Goal: Task Accomplishment & Management: Complete application form

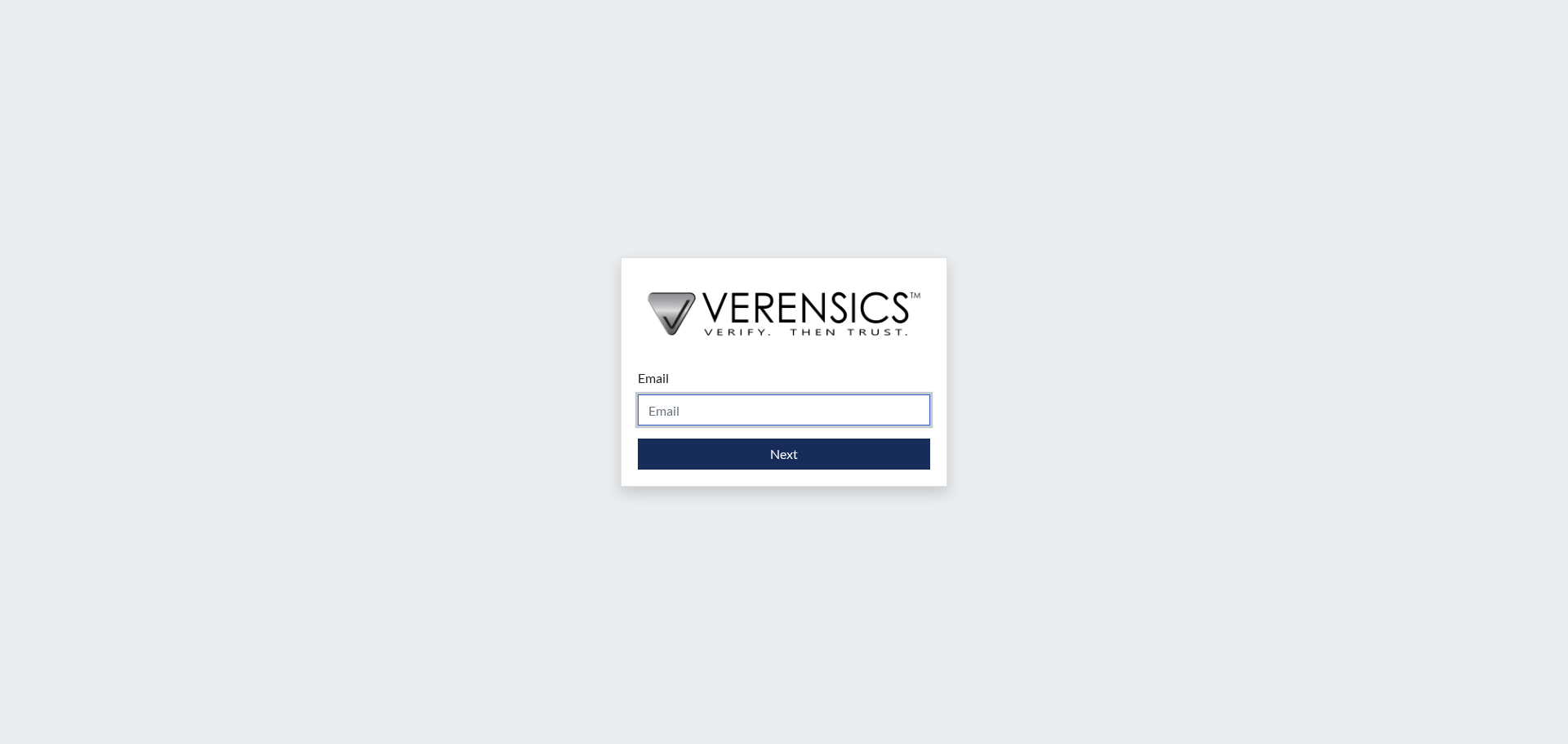
click at [716, 411] on input "Email" at bounding box center [784, 410] width 293 height 31
type input "[PERSON_NAME][EMAIL_ADDRESS][DOMAIN_NAME]"
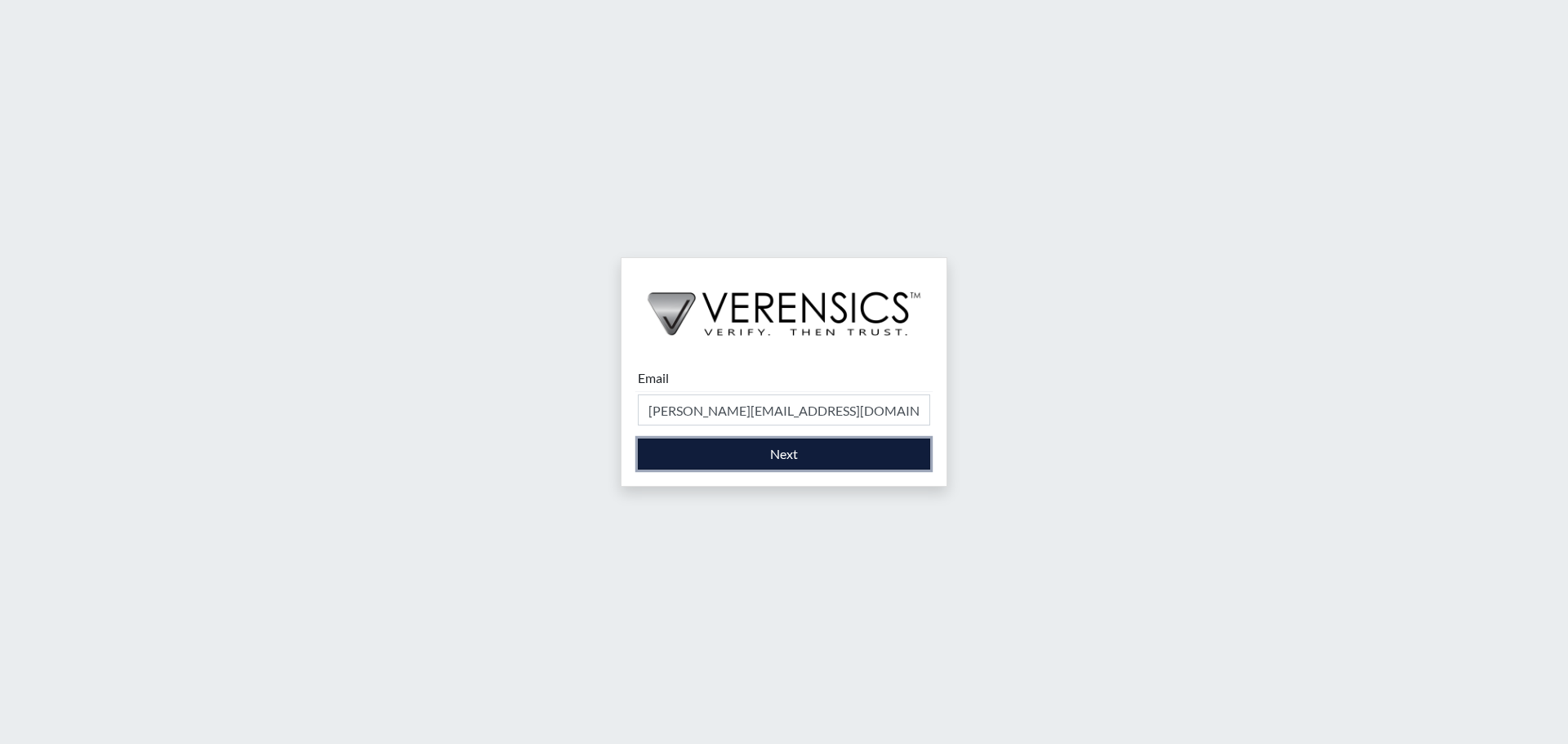
click at [794, 453] on button "Next" at bounding box center [784, 455] width 293 height 31
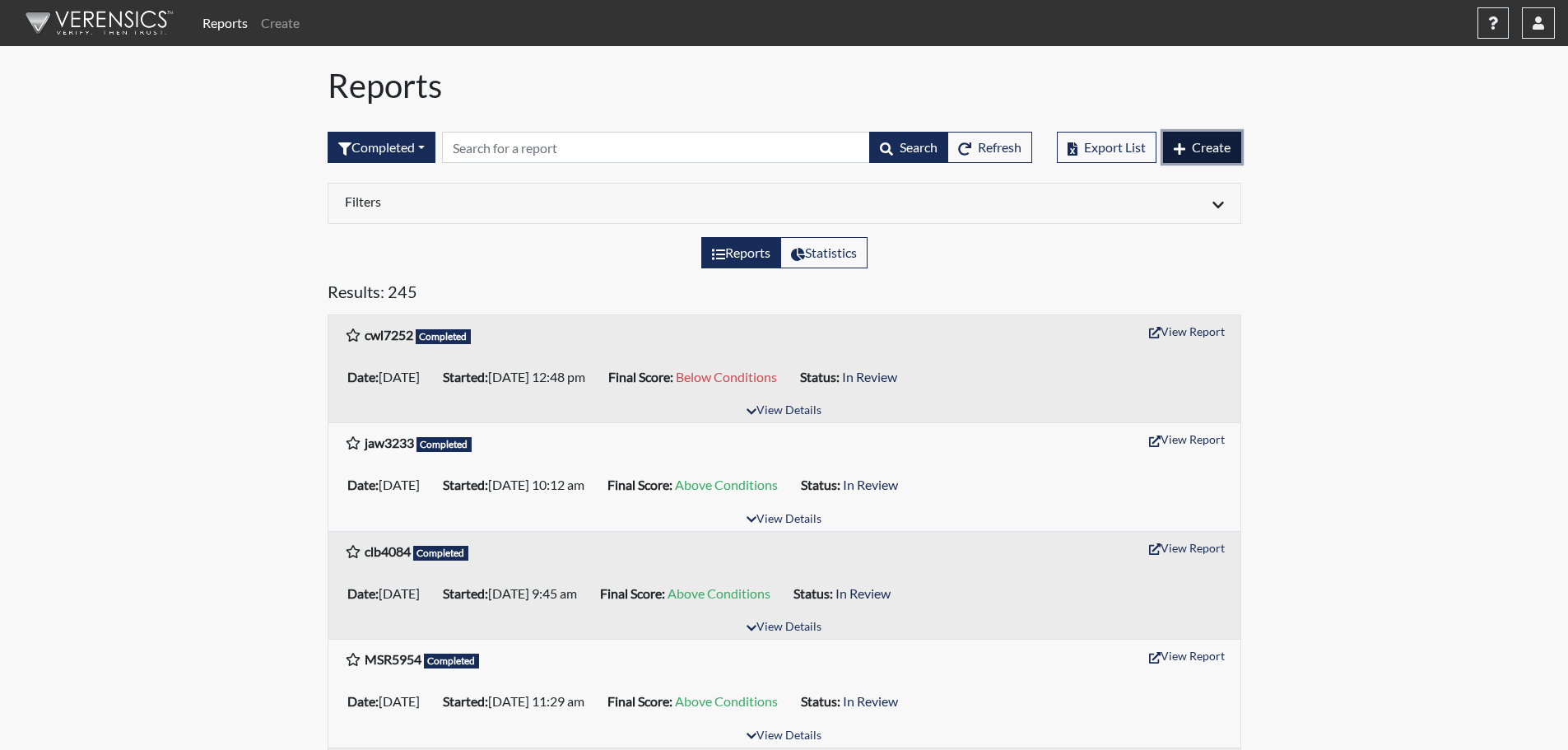
click at [1188, 155] on button "Create" at bounding box center [1202, 148] width 78 height 31
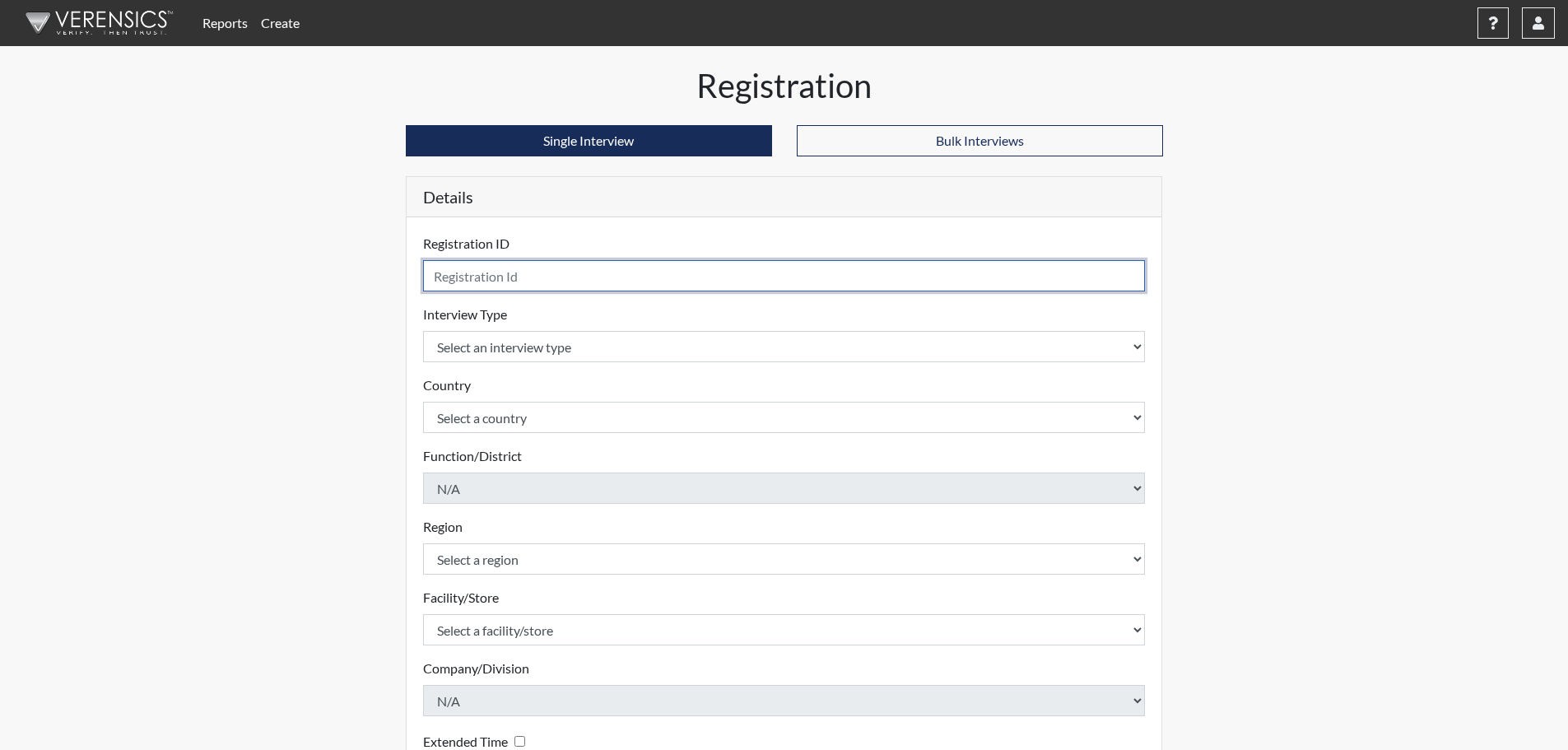
click at [620, 274] on input "text" at bounding box center [784, 276] width 723 height 31
type input "tlc9064"
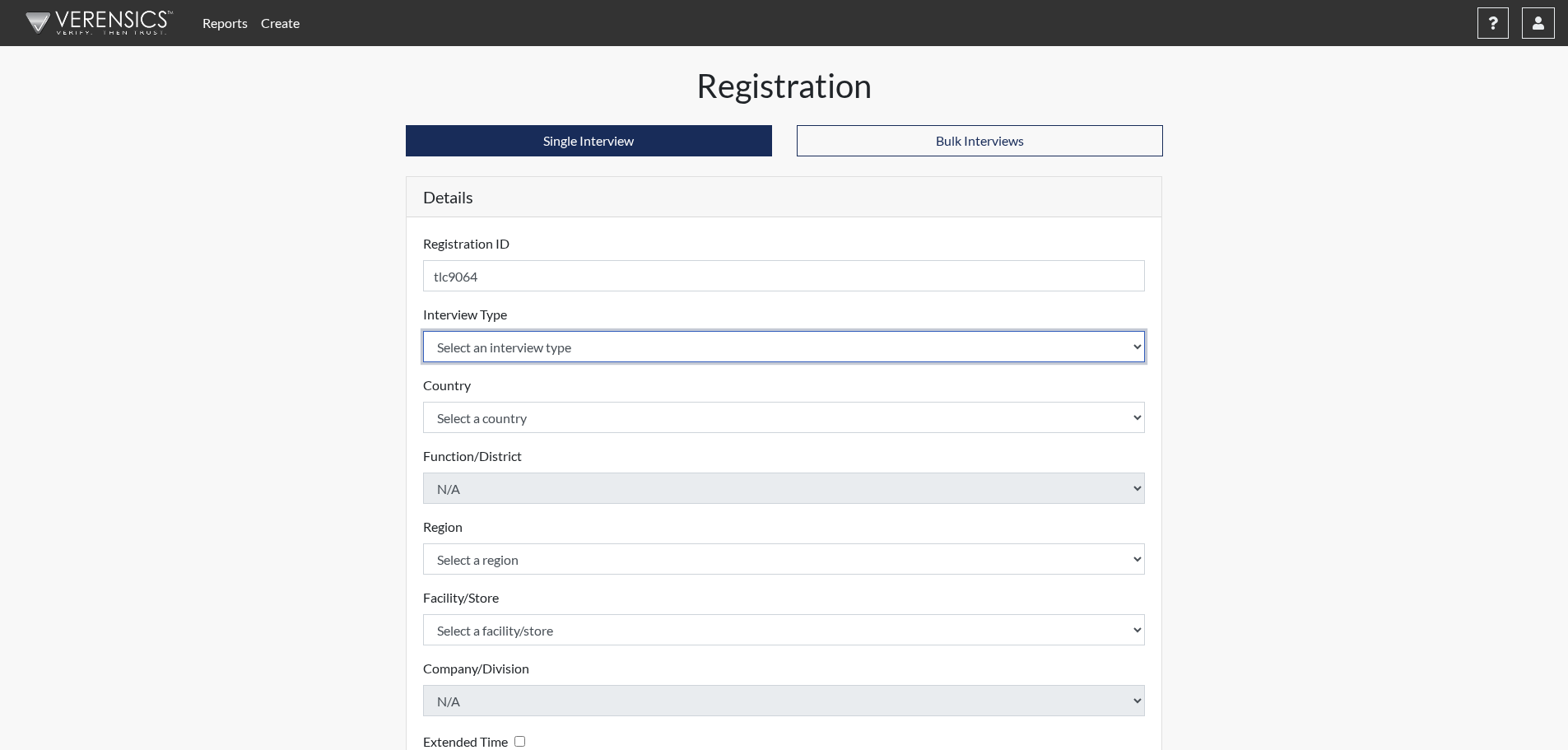
click at [588, 349] on select "Select an interview type Corrections Pre-Employment" at bounding box center [784, 347] width 723 height 31
select select "ff733e93-e1bf-11ea-9c9f-0eff0cf7eb8f"
click at [424, 331] on select "Select an interview type Corrections Pre-Employment" at bounding box center [784, 347] width 723 height 31
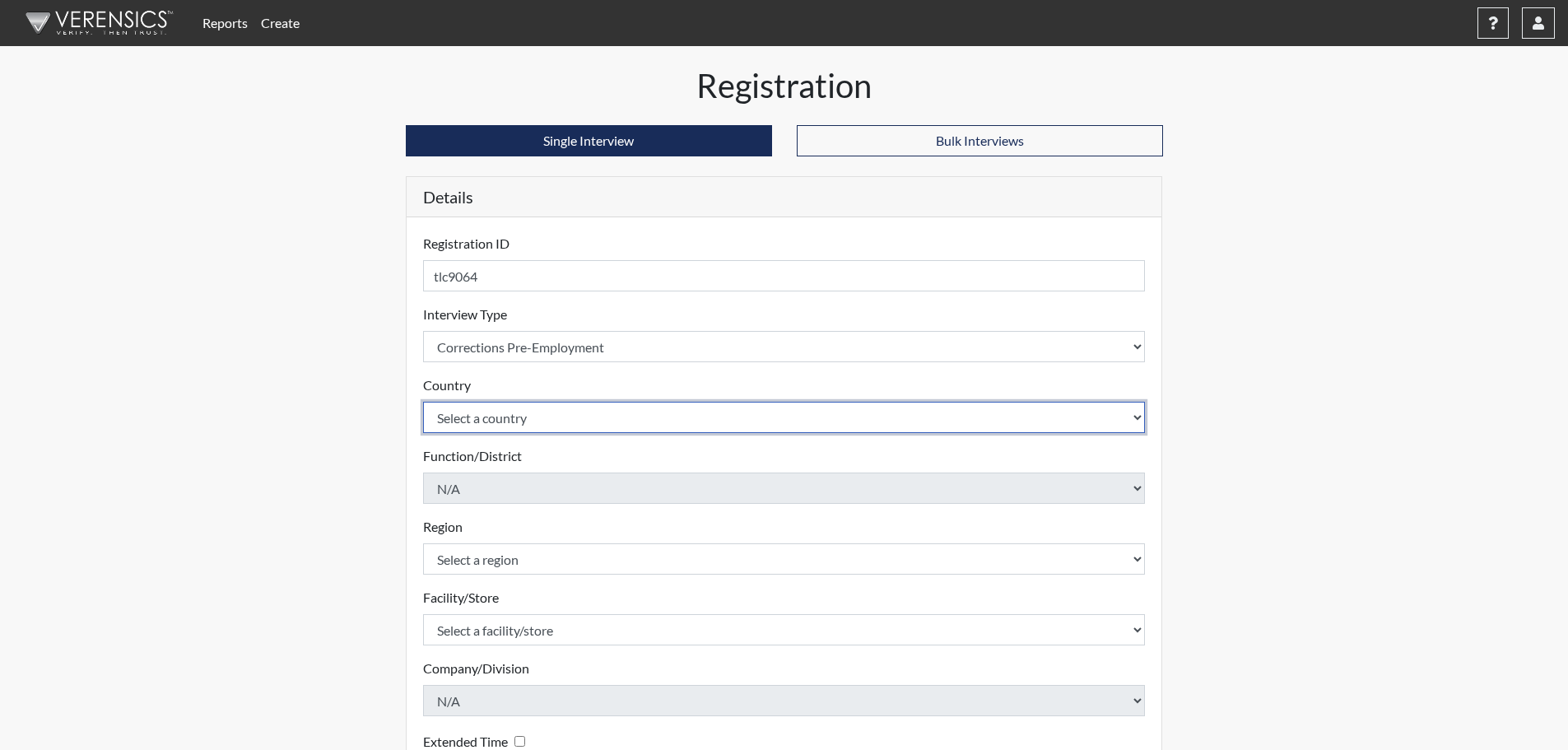
click at [583, 415] on select "Select a country [GEOGRAPHIC_DATA] [GEOGRAPHIC_DATA]" at bounding box center [784, 418] width 723 height 31
select select "united-states-of-[GEOGRAPHIC_DATA]"
click at [424, 402] on select "Select a country [GEOGRAPHIC_DATA] [GEOGRAPHIC_DATA]" at bounding box center [784, 418] width 723 height 31
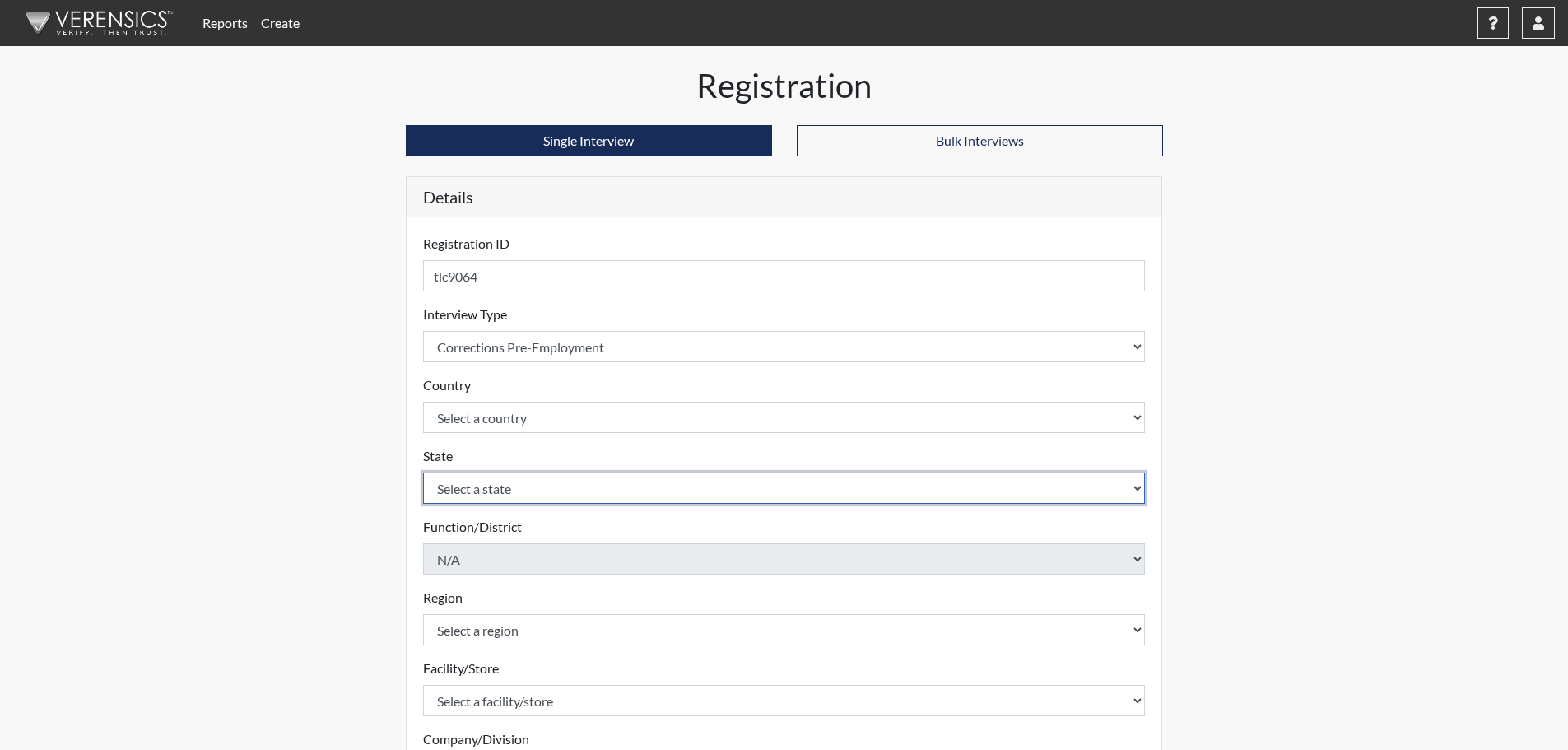
click at [580, 490] on select "Select a state [US_STATE] [US_STATE] [US_STATE] [US_STATE] [US_STATE] [US_STATE…" at bounding box center [784, 489] width 723 height 31
select select "GA"
click at [424, 473] on select "Select a state [US_STATE] [US_STATE] [US_STATE] [US_STATE] [US_STATE] [US_STATE…" at bounding box center [784, 489] width 723 height 31
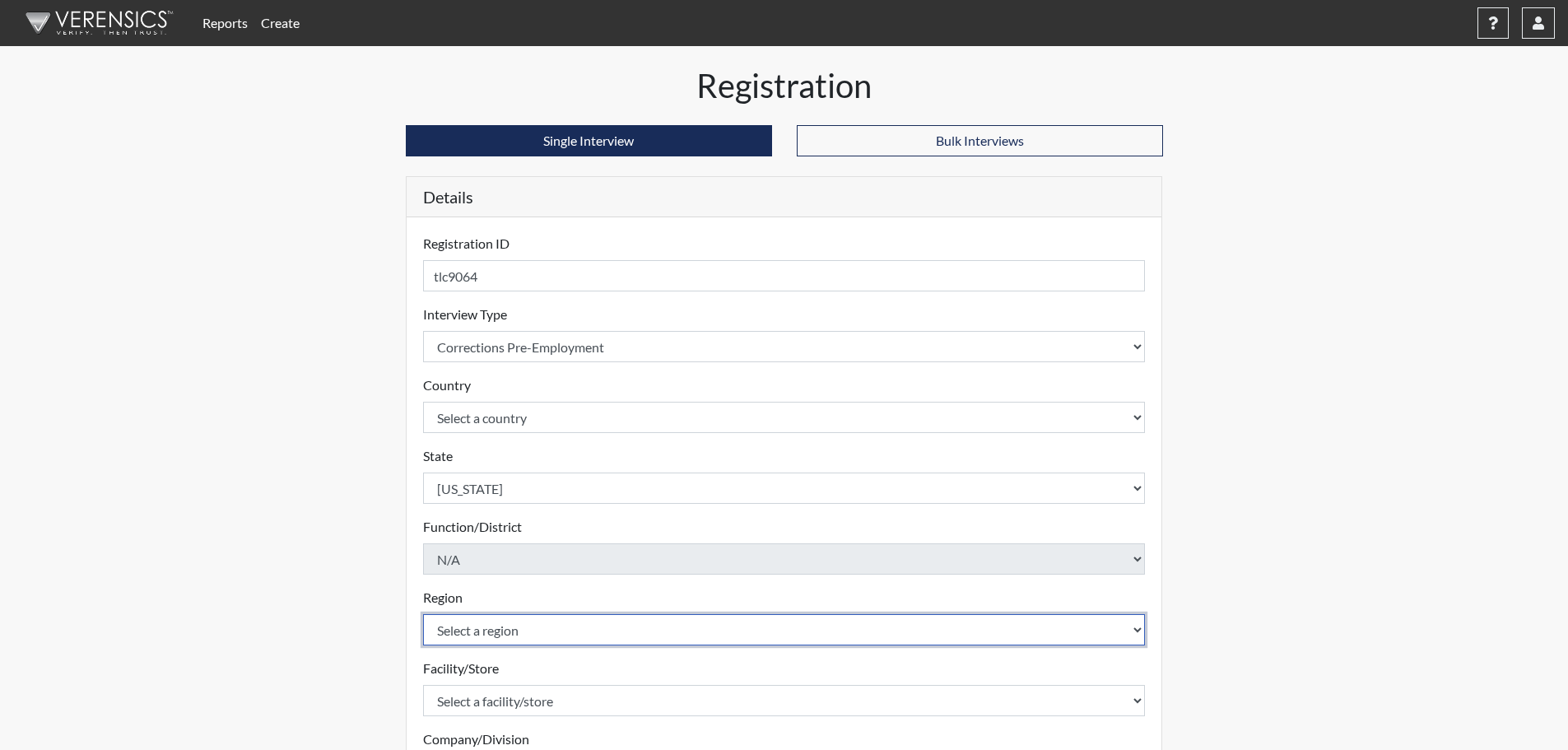
click at [536, 629] on select "Select a region [GEOGRAPHIC_DATA]" at bounding box center [784, 630] width 723 height 31
select select "743fb50d-a618-40f0-9631-f2ad6878b8a9"
click at [424, 614] on select "Select a region [GEOGRAPHIC_DATA]" at bounding box center [784, 630] width 723 height 31
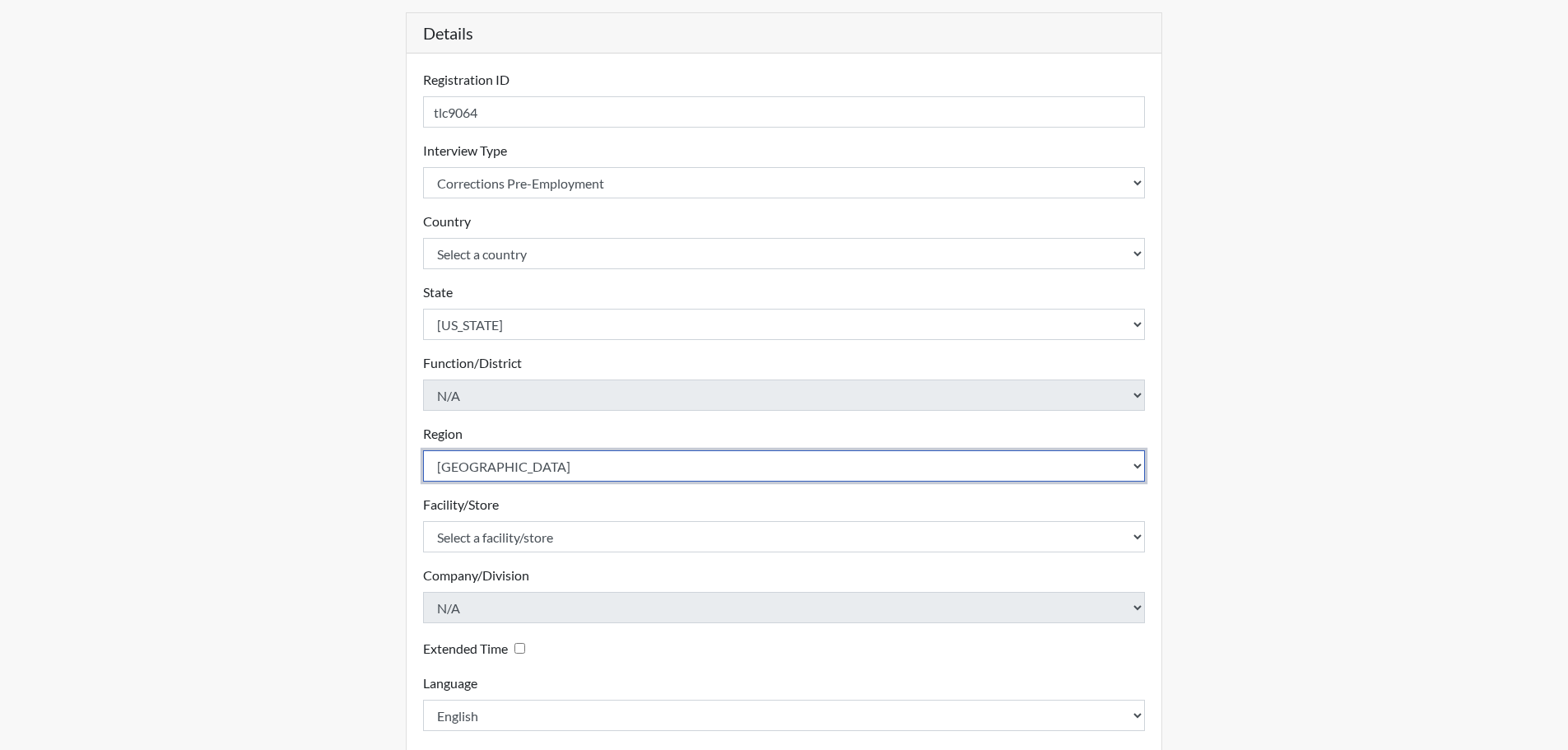
scroll to position [165, 0]
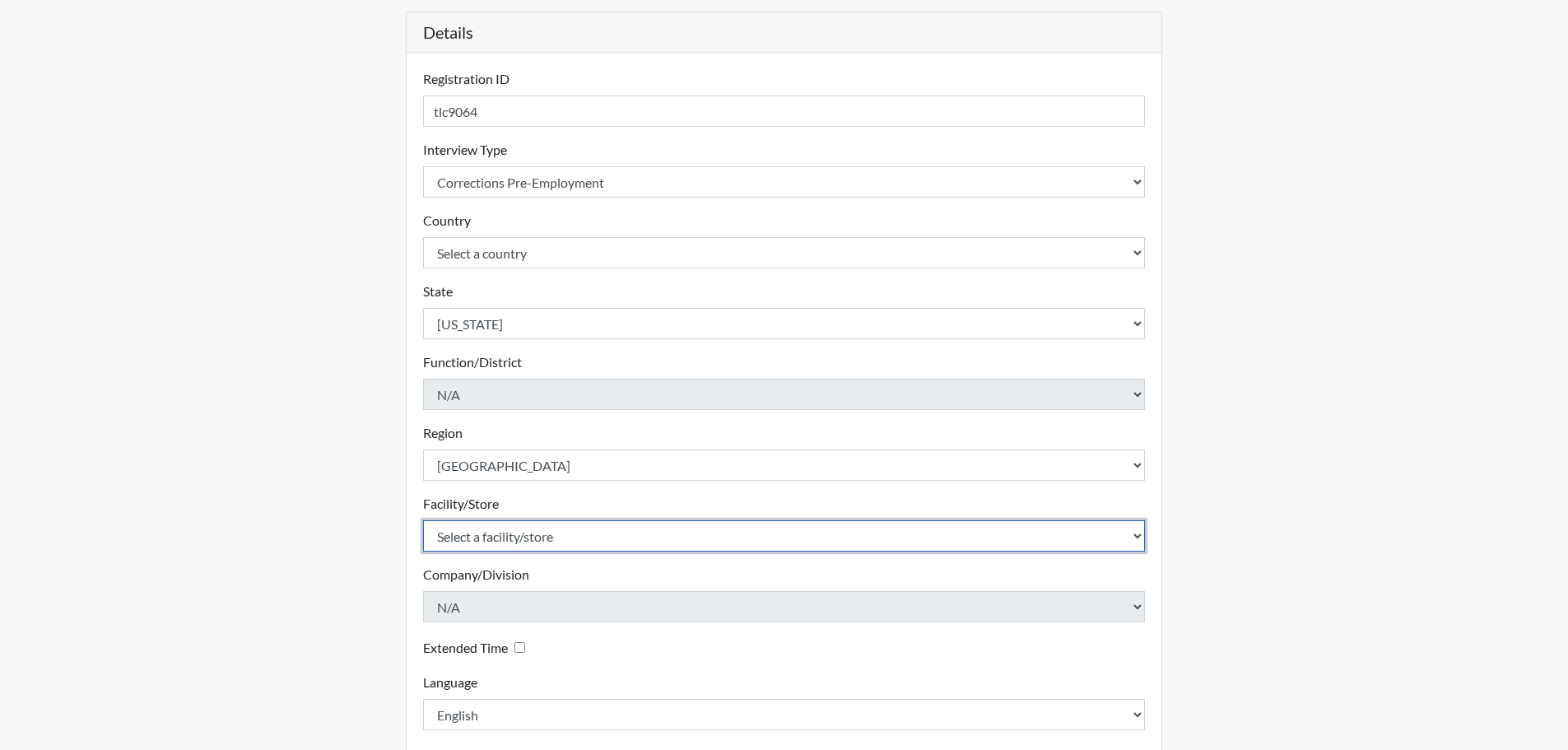
click at [592, 527] on select "Select a facility/store [PERSON_NAME]" at bounding box center [784, 536] width 723 height 31
select select "8e910059-186f-4f58-84aa-e2c3cd0b85af"
click at [424, 520] on select "Select a facility/store [PERSON_NAME]" at bounding box center [784, 536] width 723 height 31
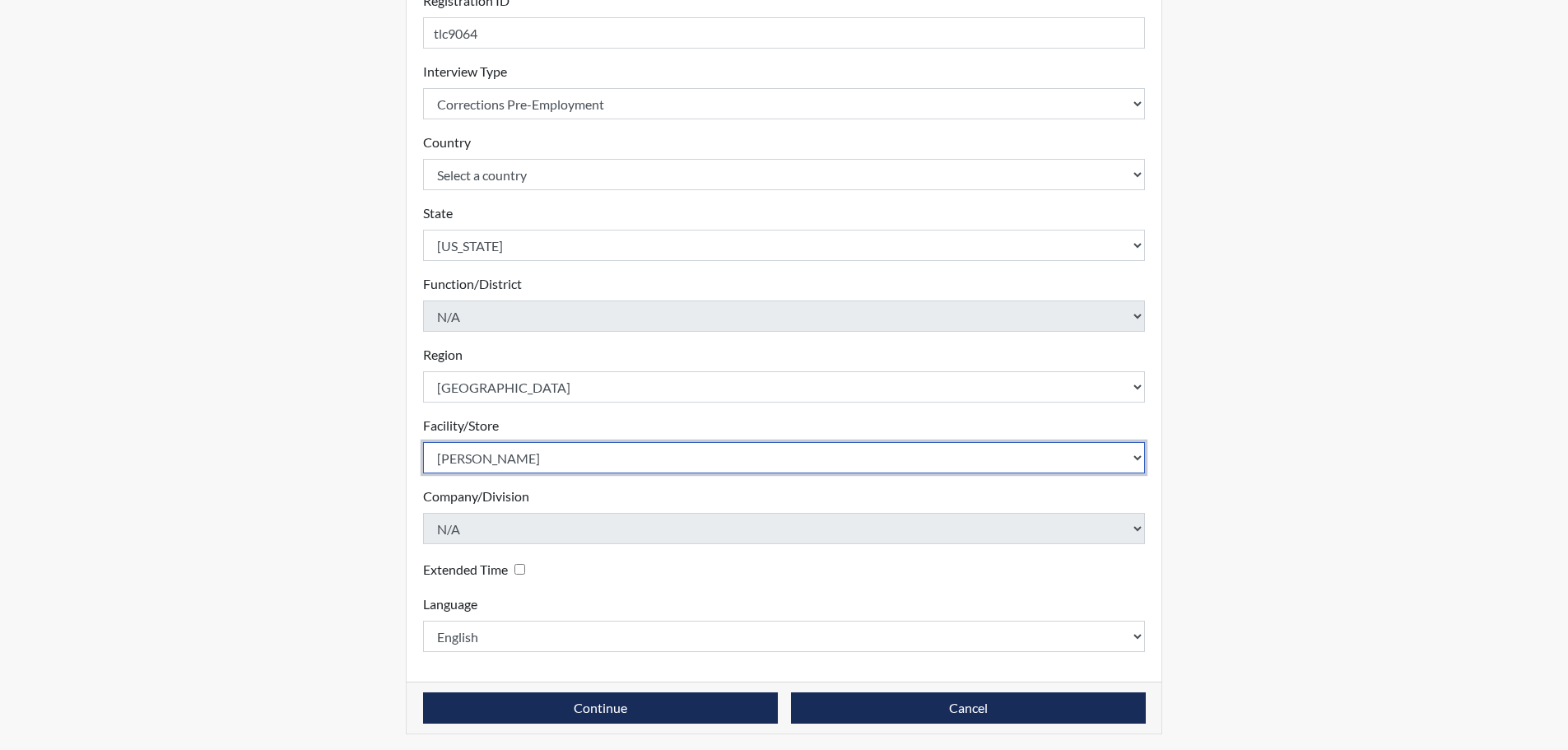
scroll to position [247, 0]
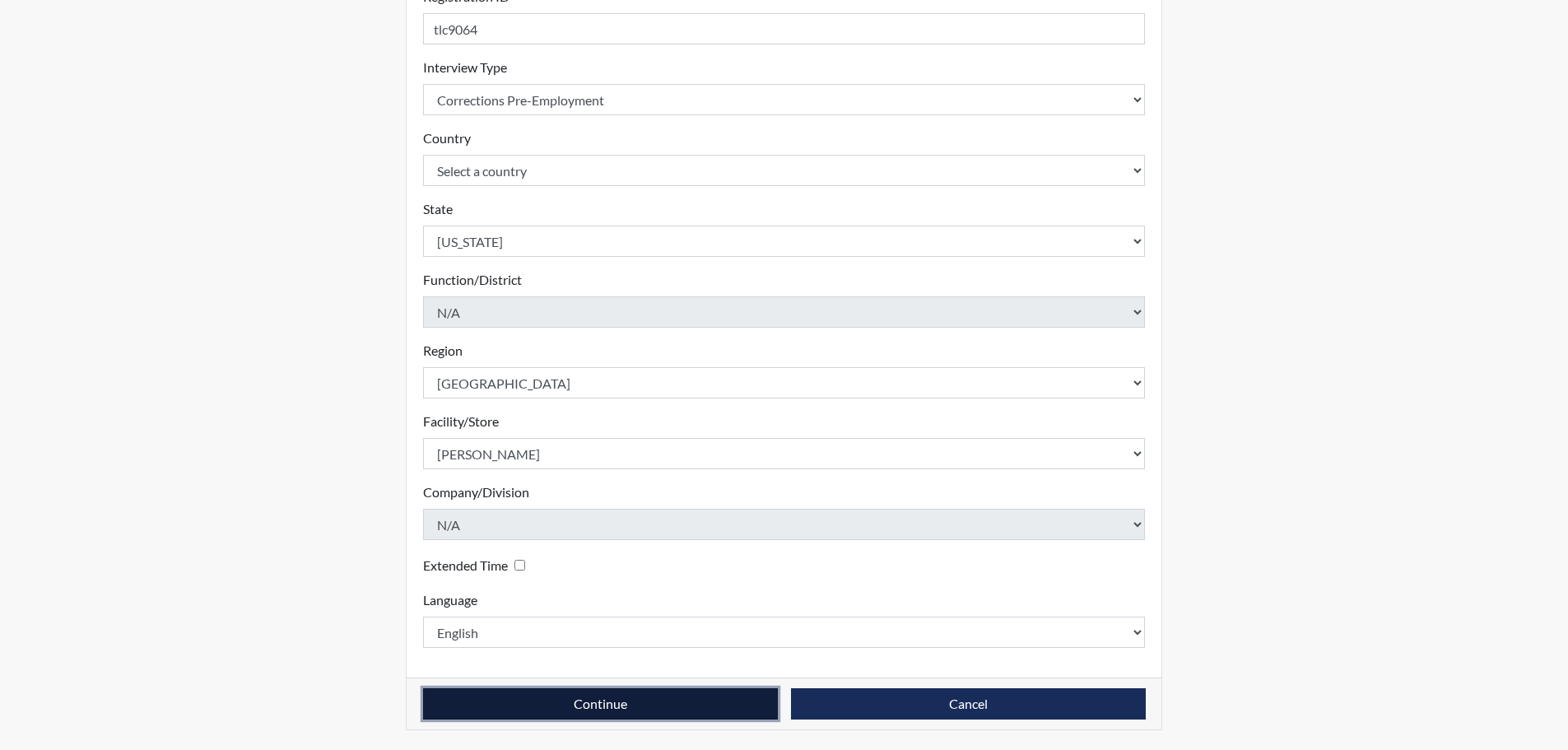
click at [626, 710] on button "Continue" at bounding box center [601, 704] width 355 height 31
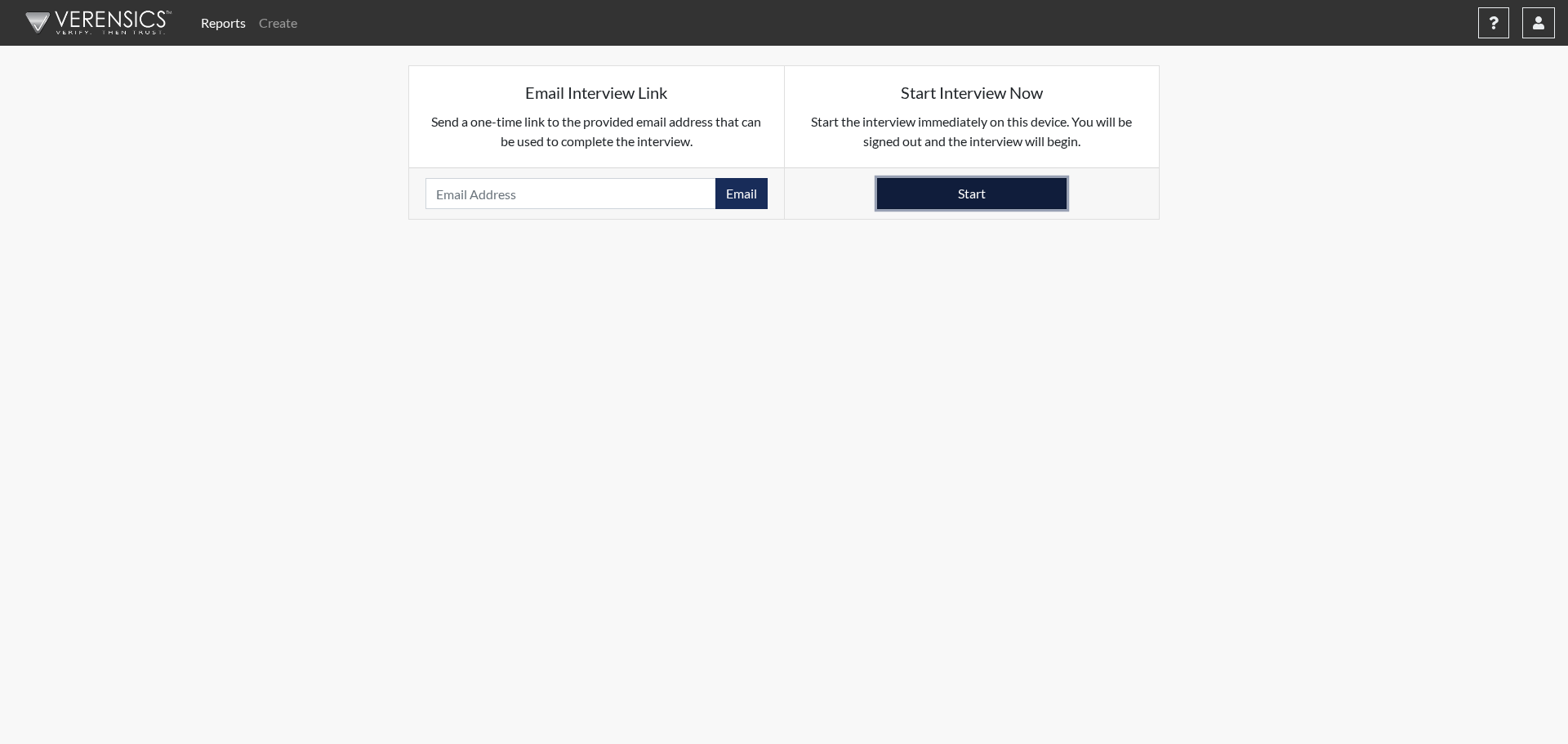
click at [974, 193] on button "Start" at bounding box center [972, 194] width 190 height 31
